Goal: Check status: Check status

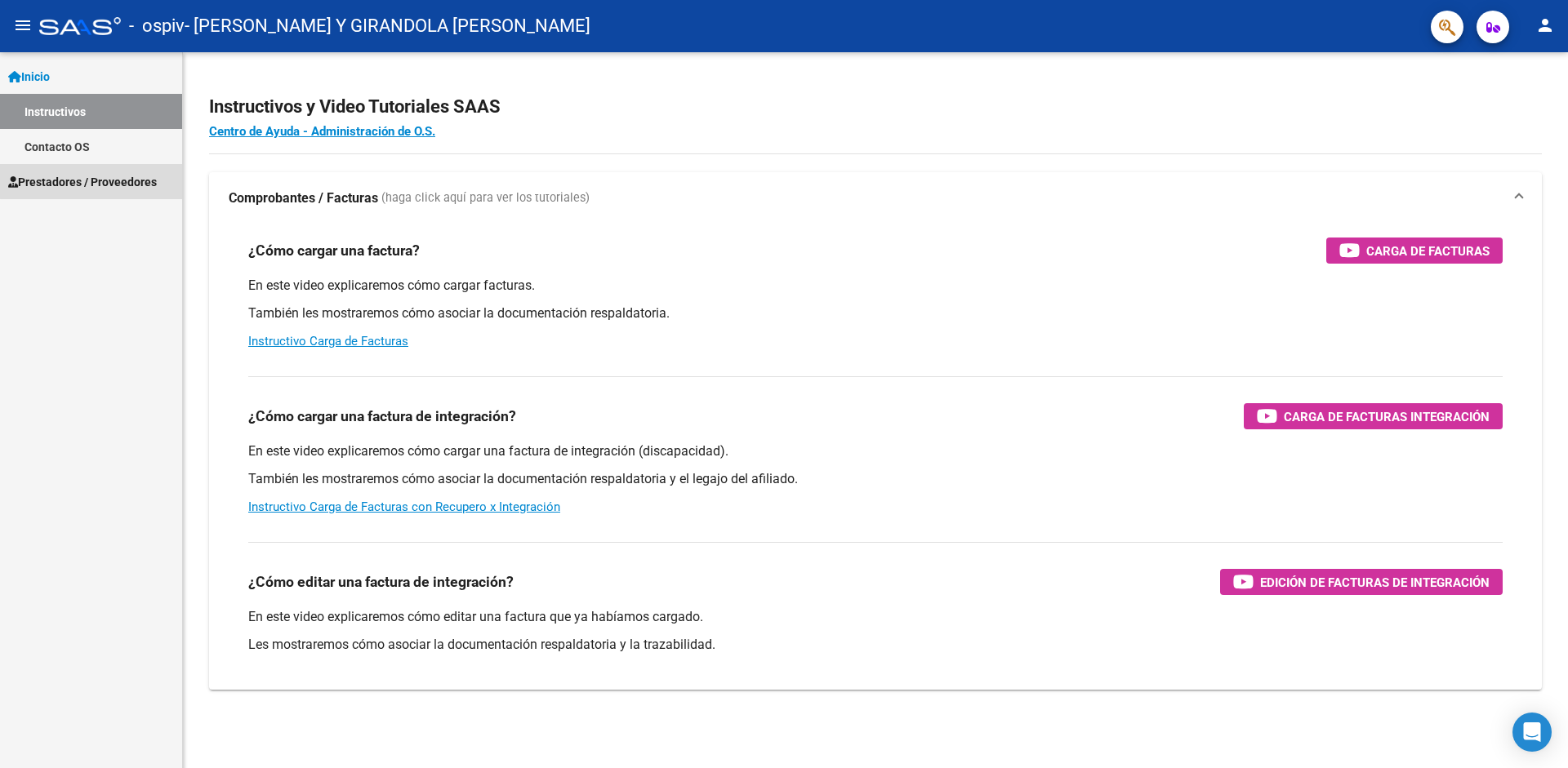
click at [97, 182] on span "Prestadores / Proveedores" at bounding box center [82, 182] width 149 height 18
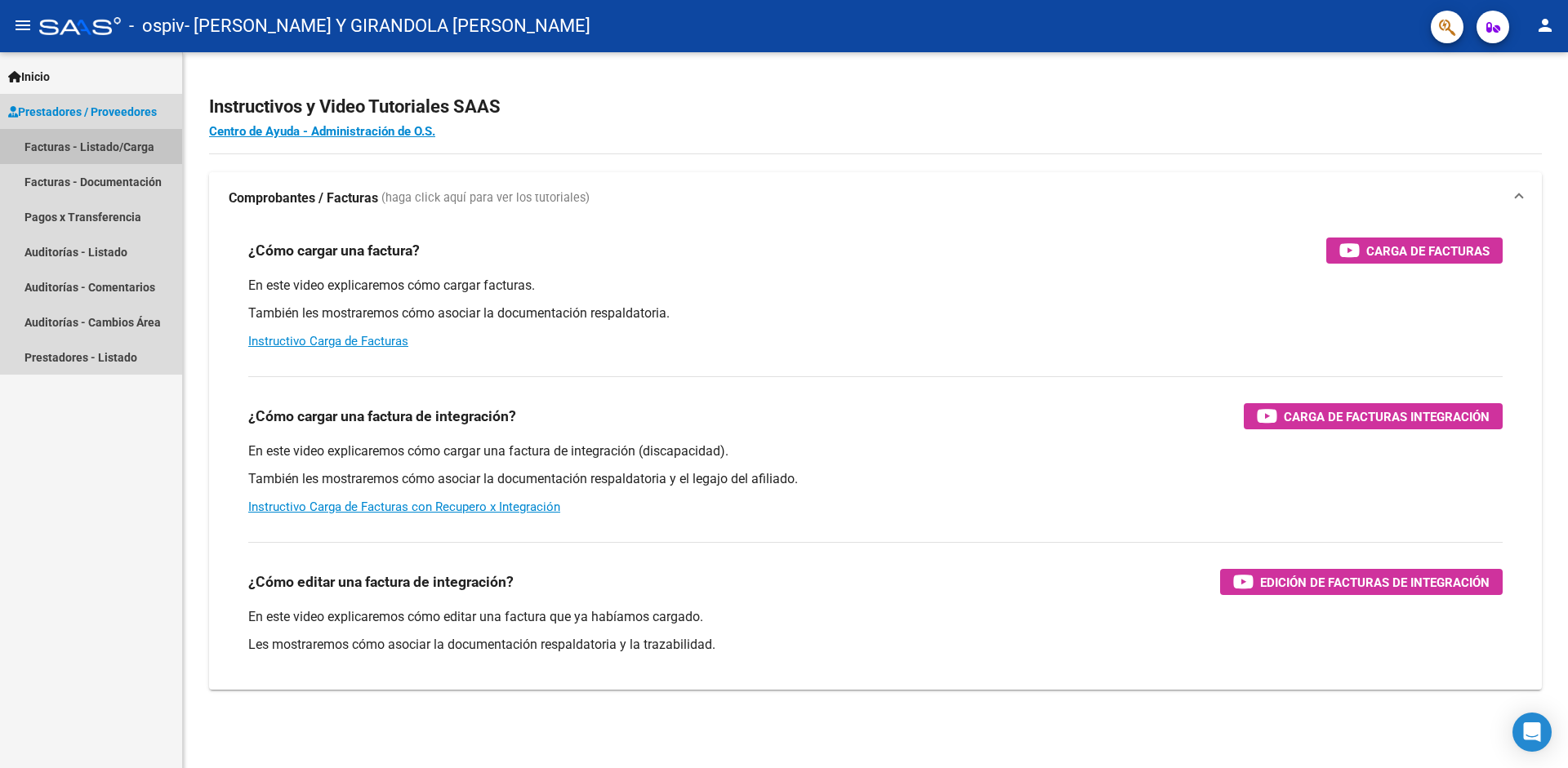
click at [97, 143] on link "Facturas - Listado/Carga" at bounding box center [91, 146] width 183 height 35
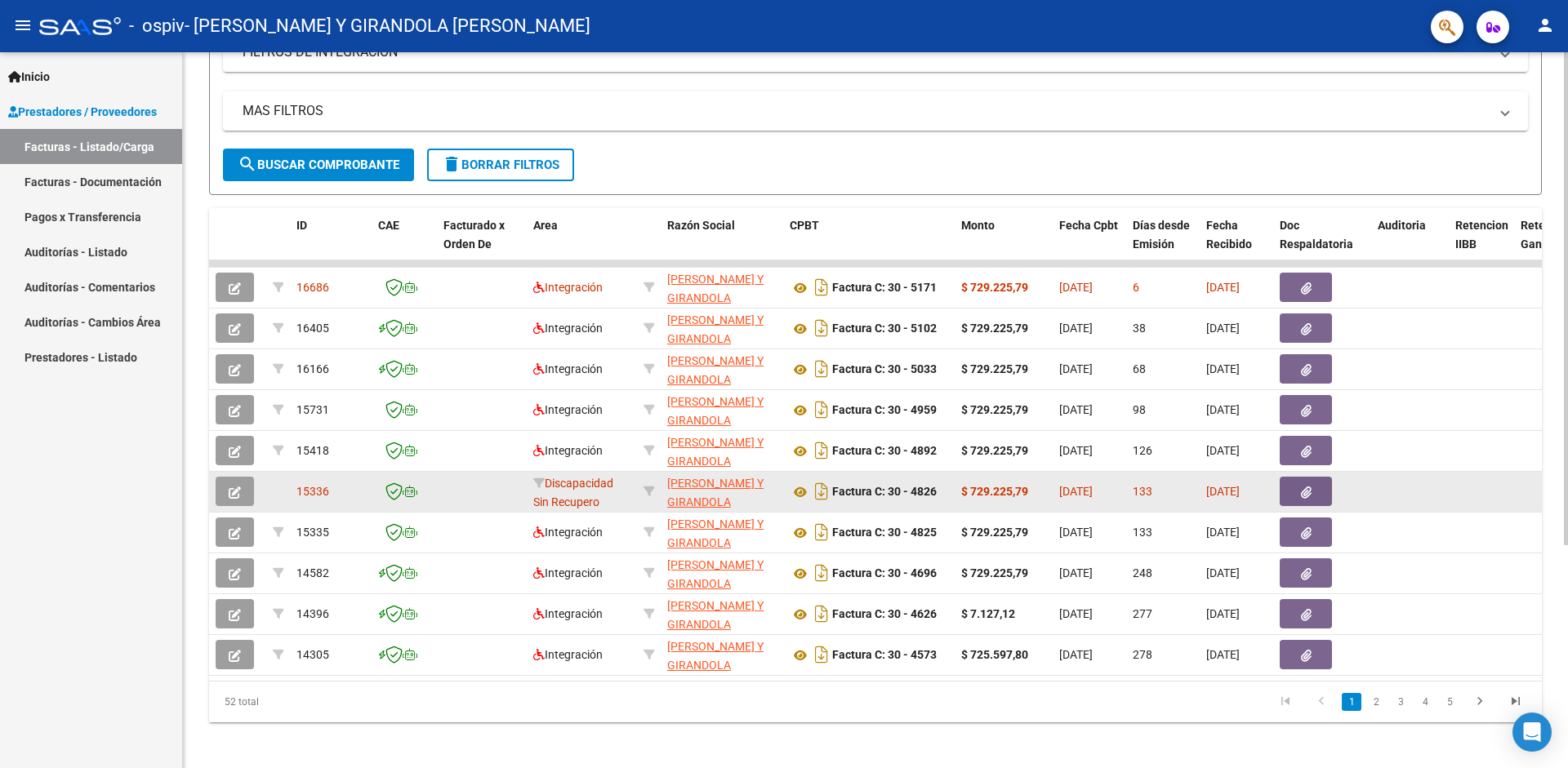
scroll to position [324, 0]
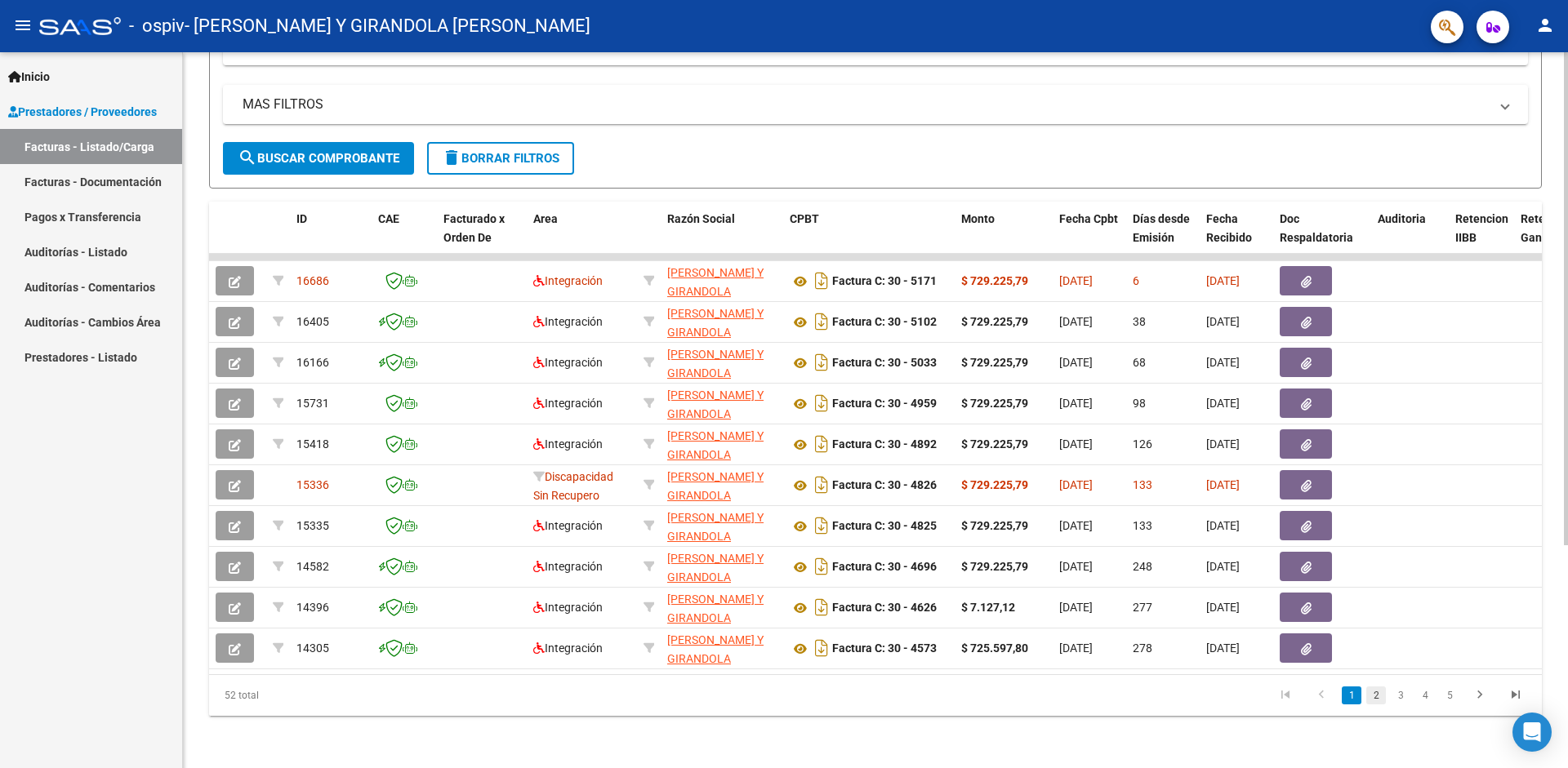
click at [1379, 692] on link "2" at bounding box center [1375, 696] width 19 height 18
click at [1354, 693] on link "1" at bounding box center [1351, 696] width 19 height 18
click at [1374, 694] on link "2" at bounding box center [1375, 696] width 19 height 18
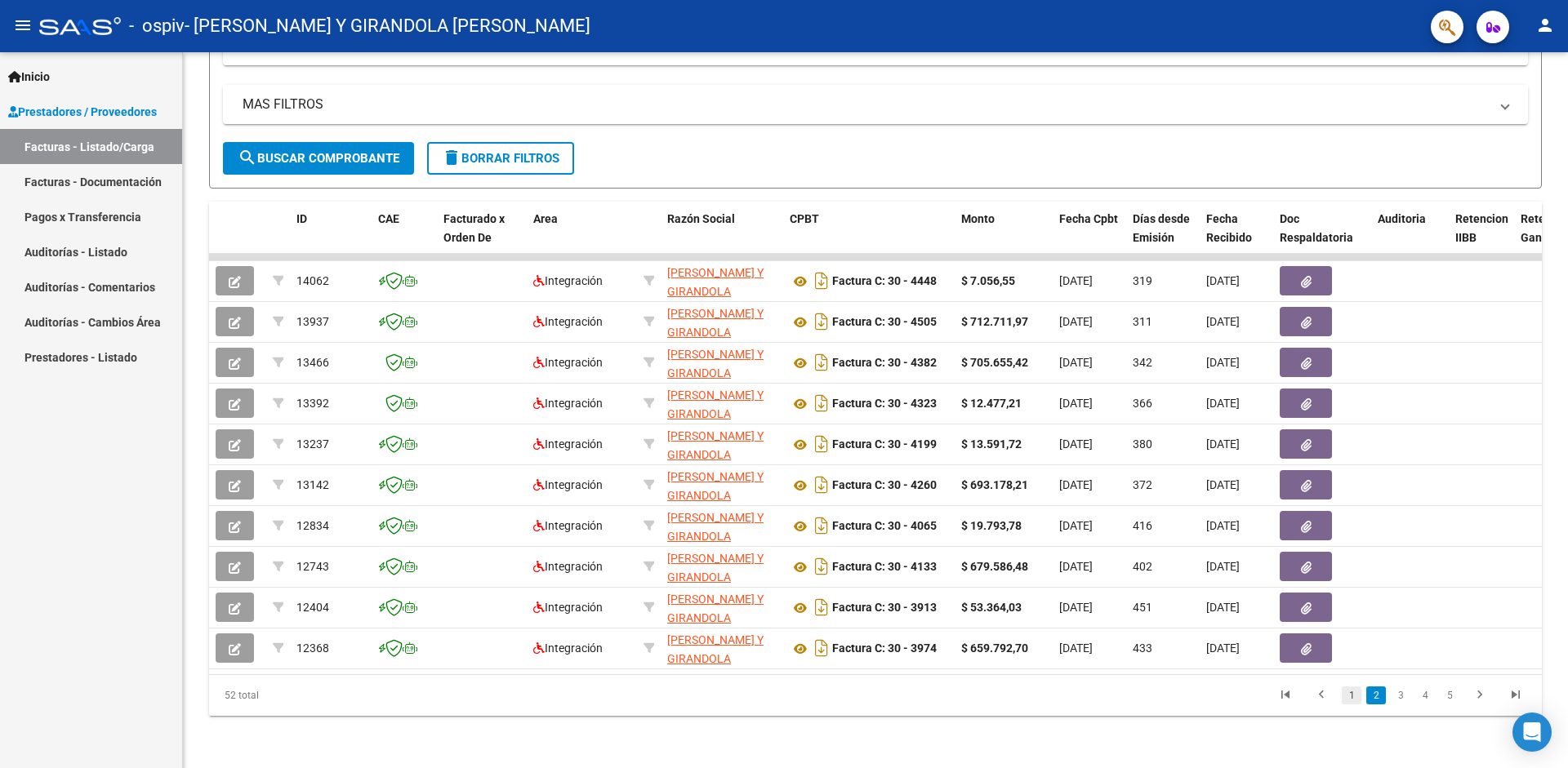
click at [1353, 693] on link "1" at bounding box center [1351, 696] width 19 height 18
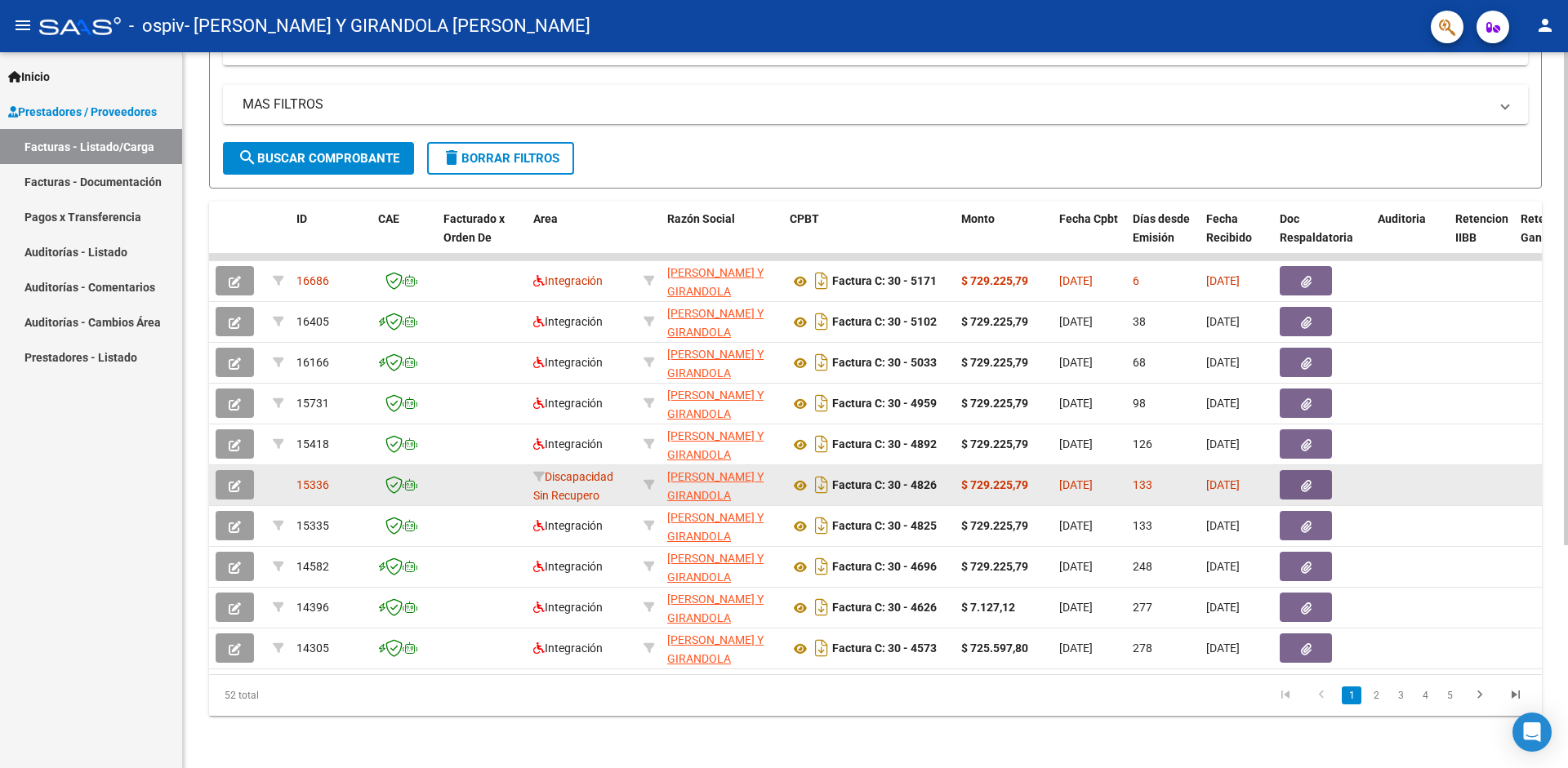
click at [1306, 480] on icon "button" at bounding box center [1306, 485] width 11 height 12
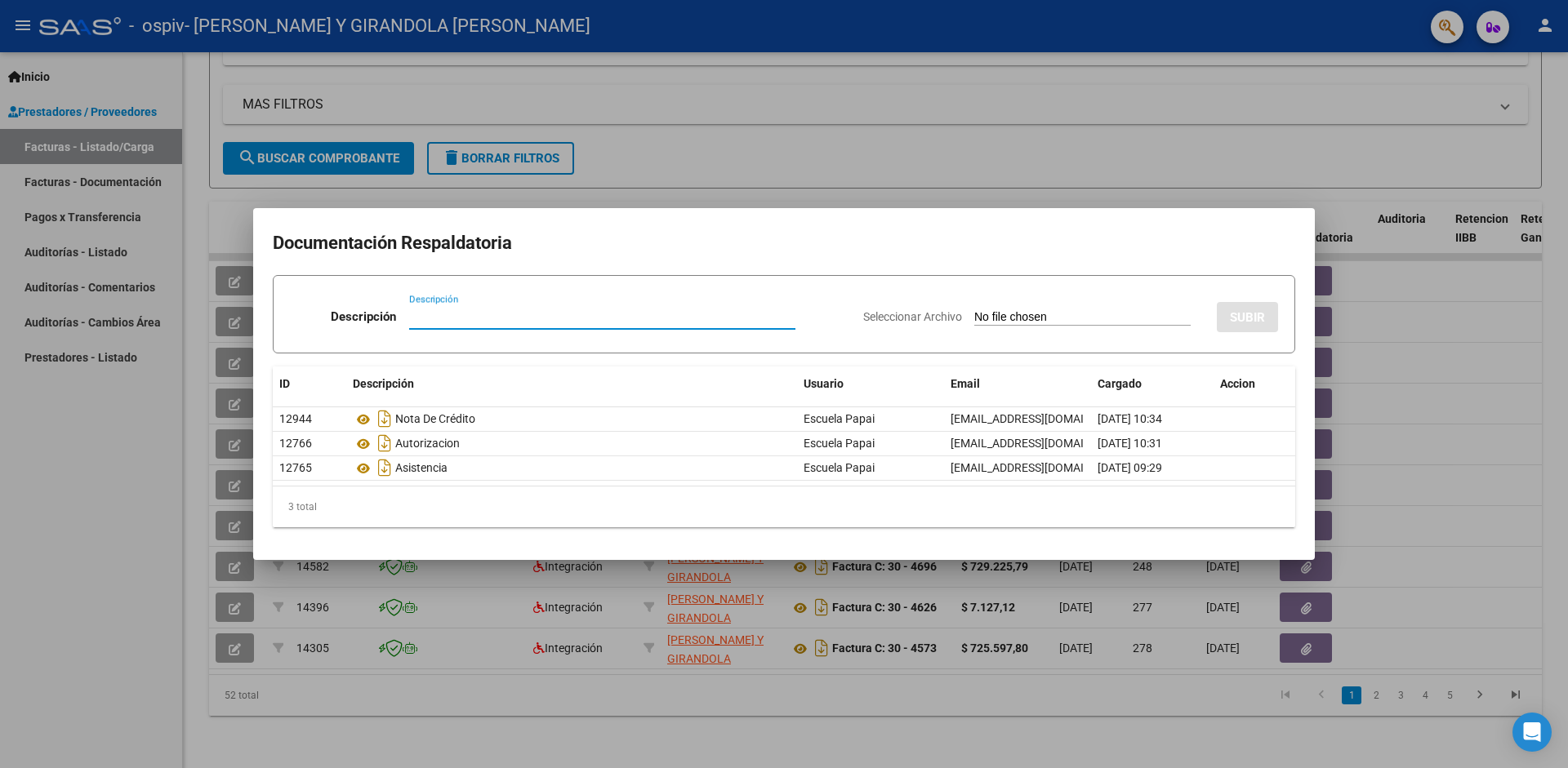
click at [1477, 346] on div at bounding box center [784, 384] width 1568 height 768
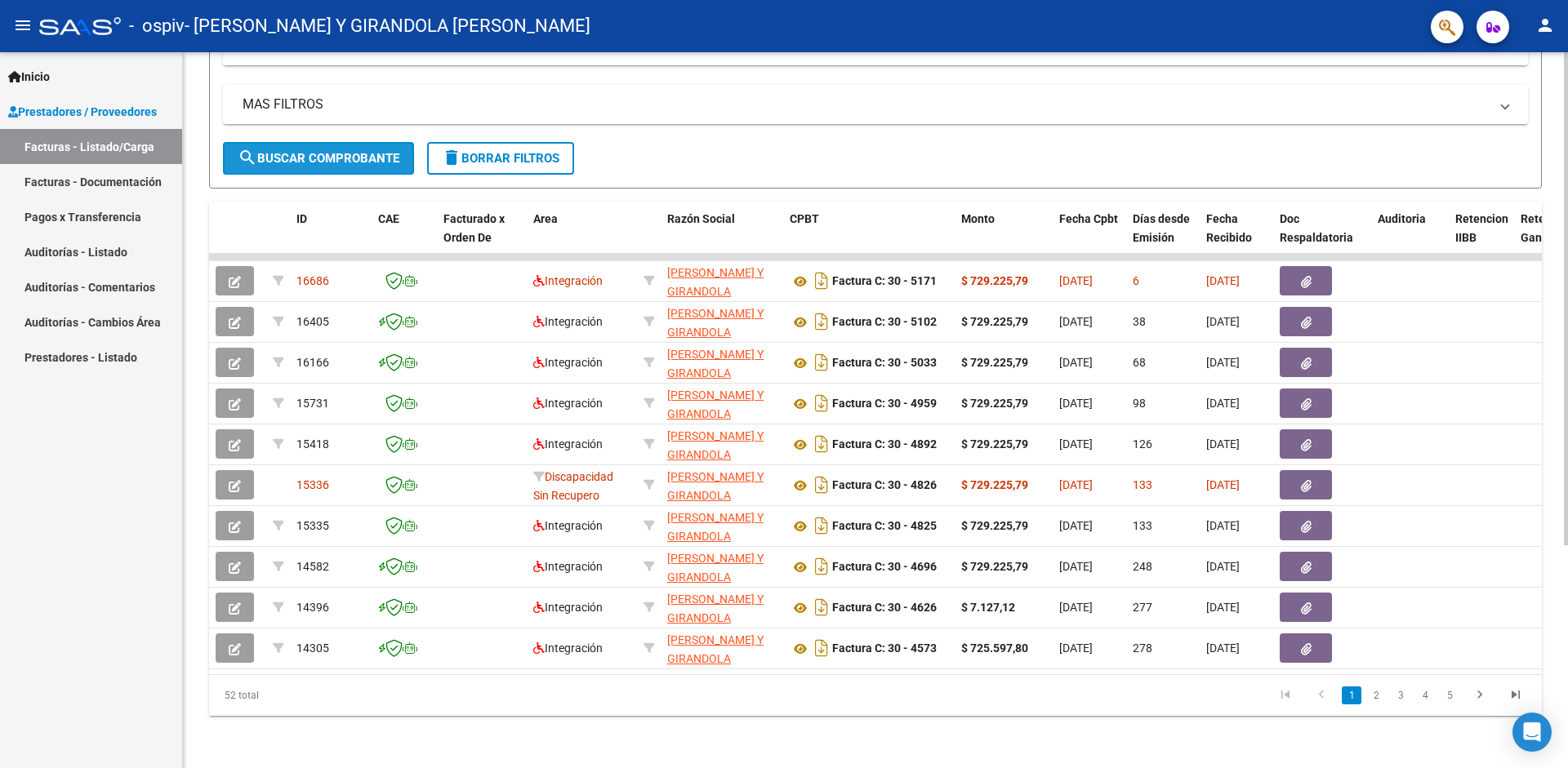
click at [352, 153] on button "search Buscar Comprobante" at bounding box center [318, 159] width 191 height 33
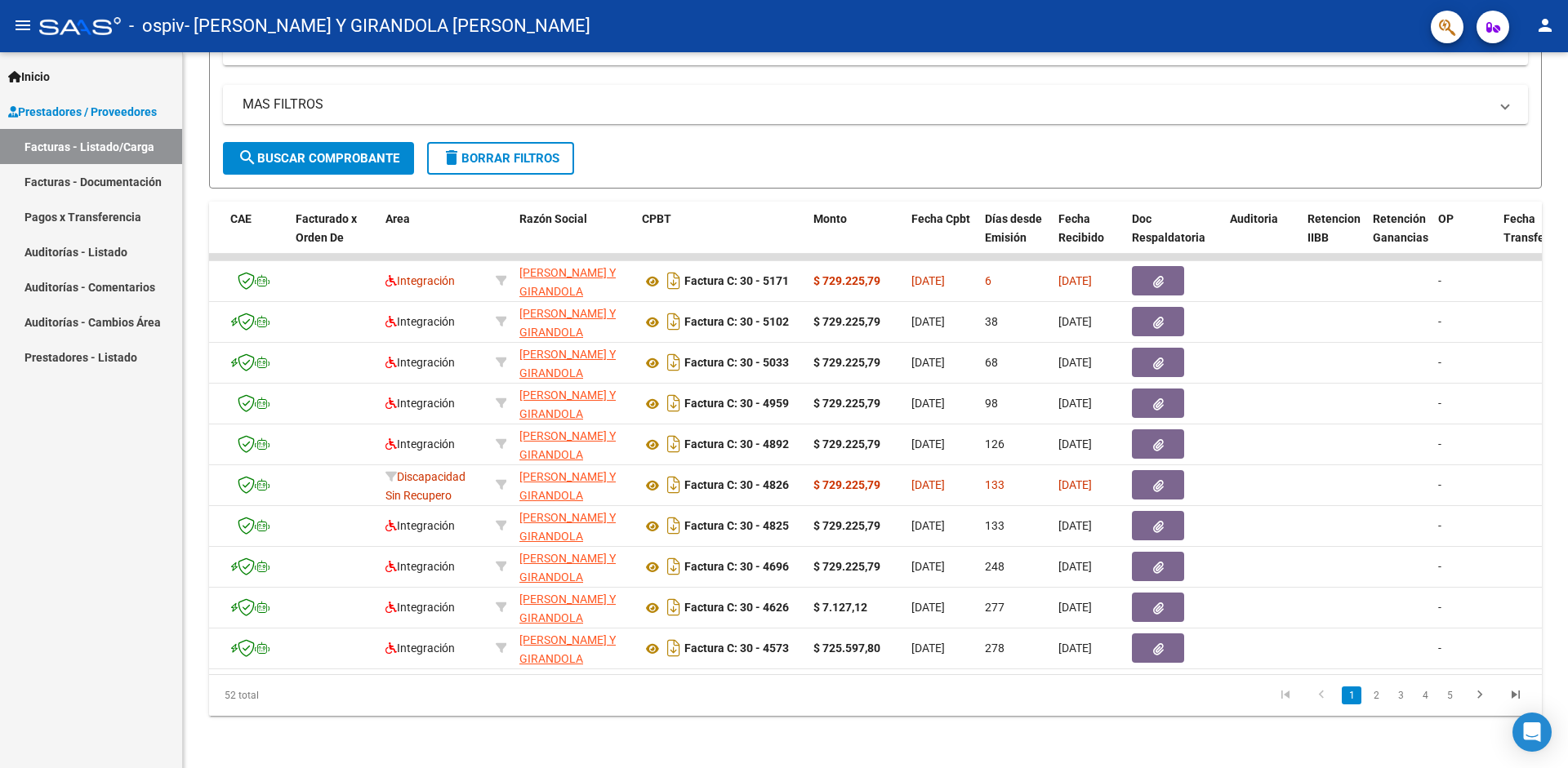
scroll to position [0, 0]
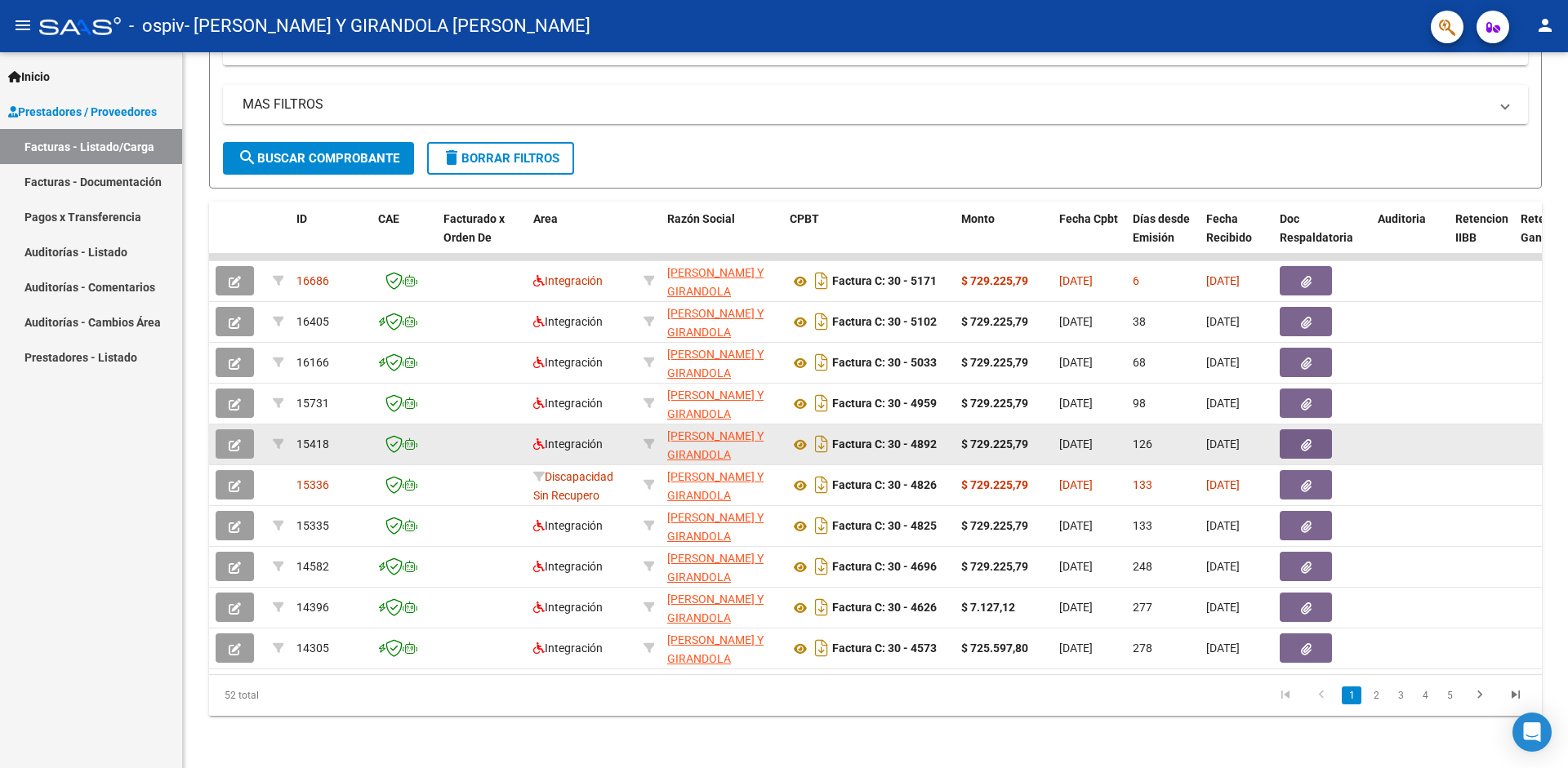
click at [1307, 439] on icon "button" at bounding box center [1306, 444] width 11 height 12
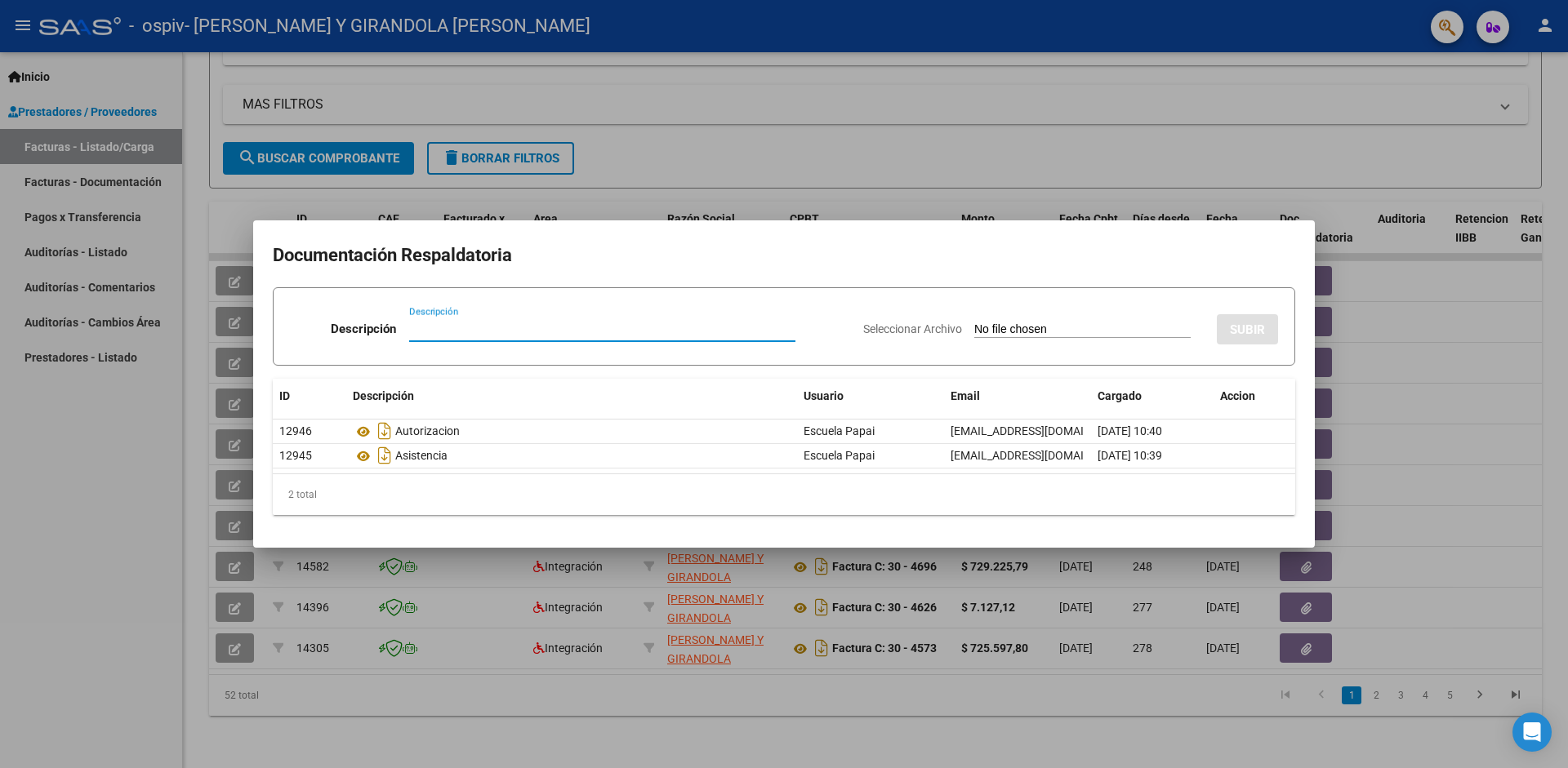
click at [1404, 326] on div at bounding box center [784, 384] width 1568 height 768
